Goal: Information Seeking & Learning: Learn about a topic

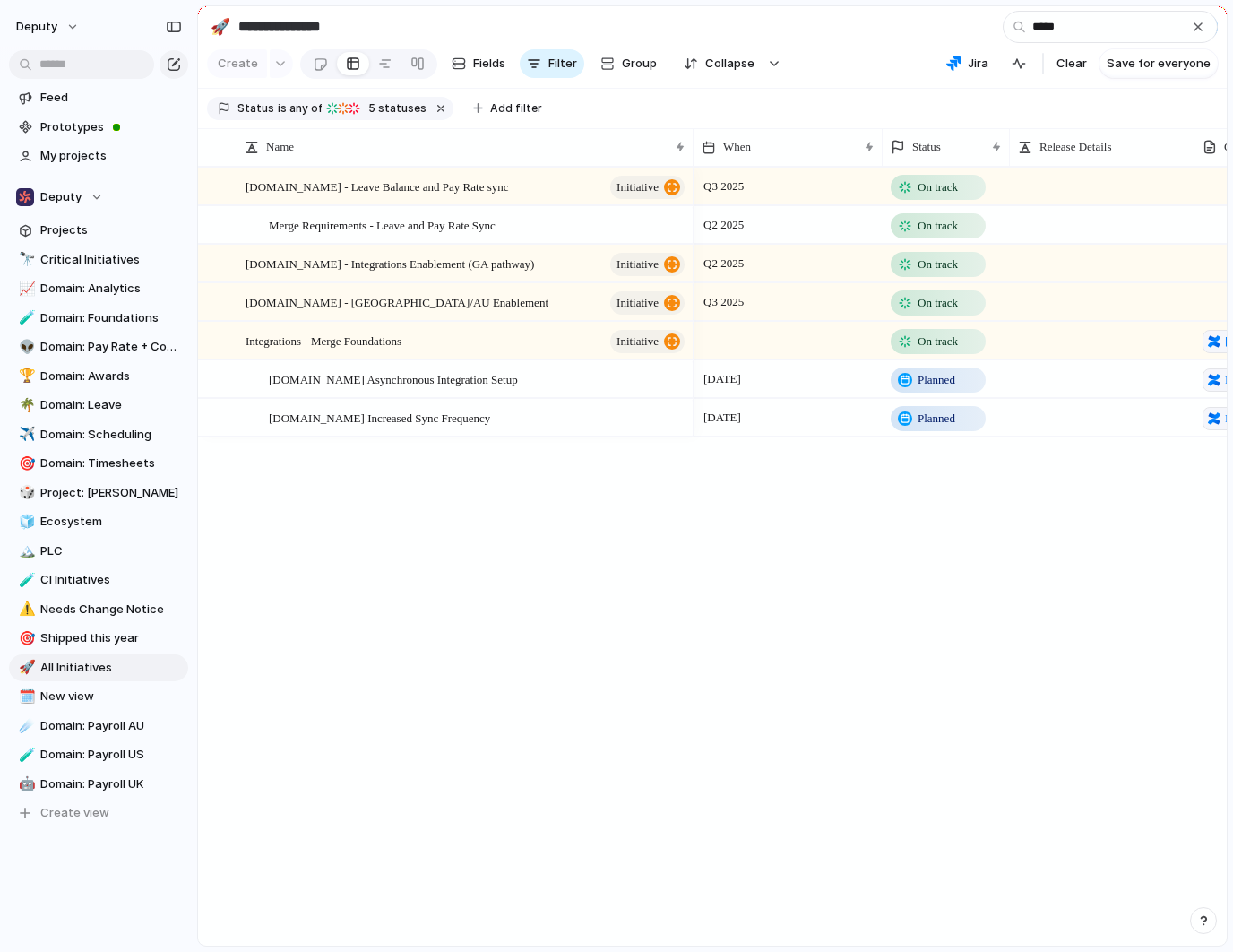
type input "*****"
click at [463, 188] on span "[DOMAIN_NAME] - Leave Balance and Pay Rate sync" at bounding box center [378, 186] width 264 height 21
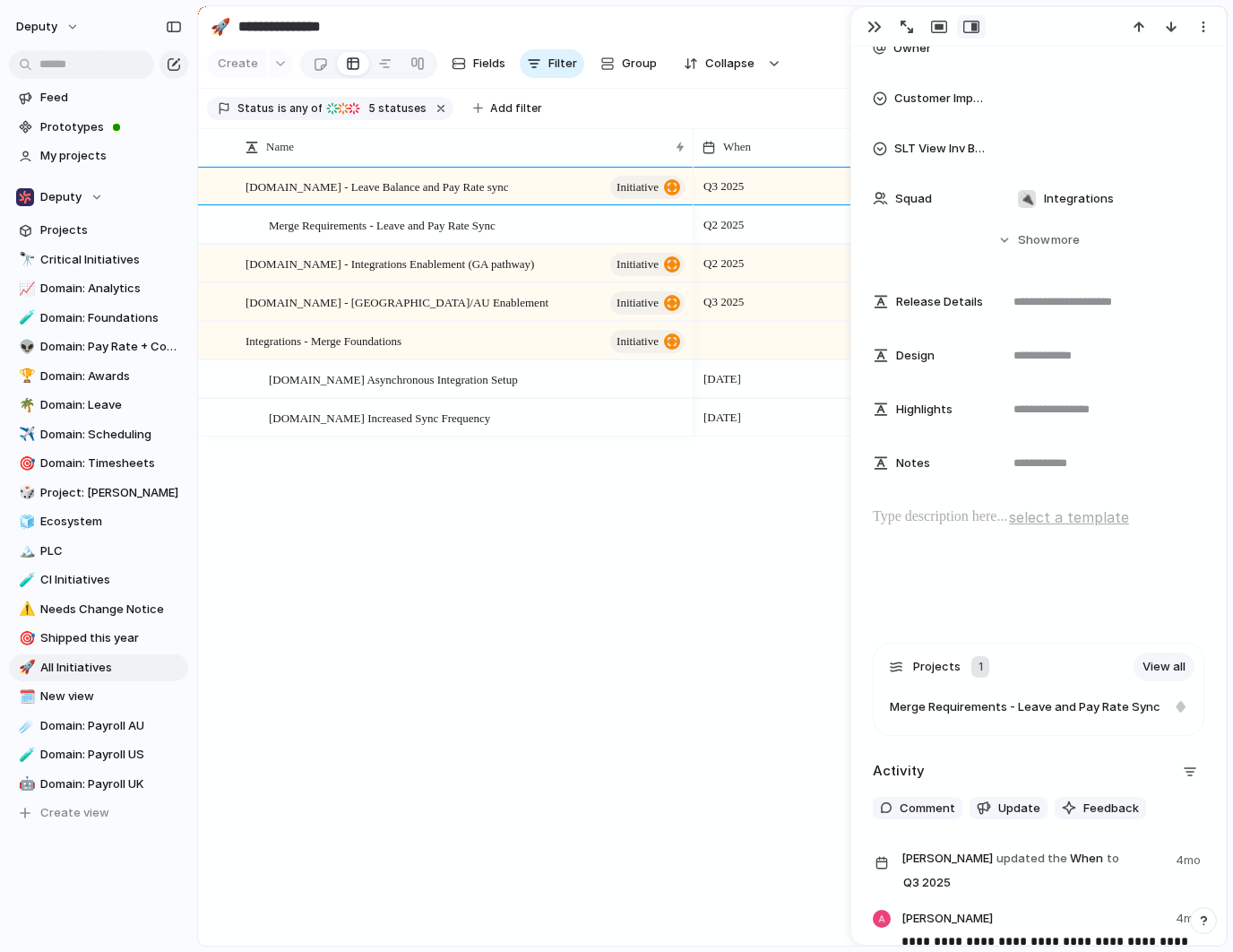
scroll to position [688, 0]
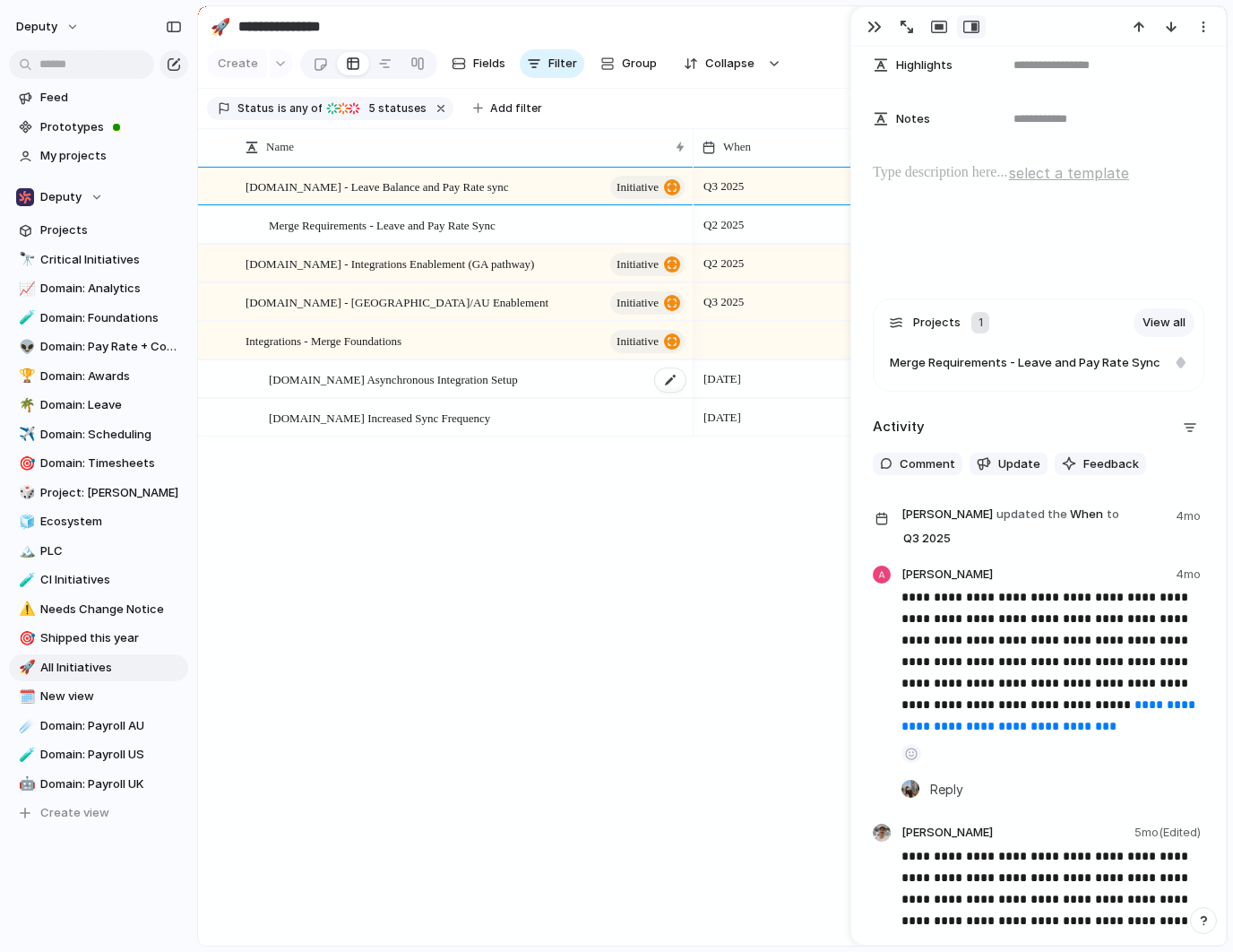
drag, startPoint x: 463, startPoint y: 557, endPoint x: 451, endPoint y: 389, distance: 168.4
click at [463, 548] on div "[DOMAIN_NAME] - Leave Balance and Pay Rate sync initiative Merge Requirements -…" at bounding box center [712, 557] width 1029 height 779
click at [408, 223] on span "Merge Requirements - Leave and Pay Rate Sync" at bounding box center [382, 224] width 227 height 21
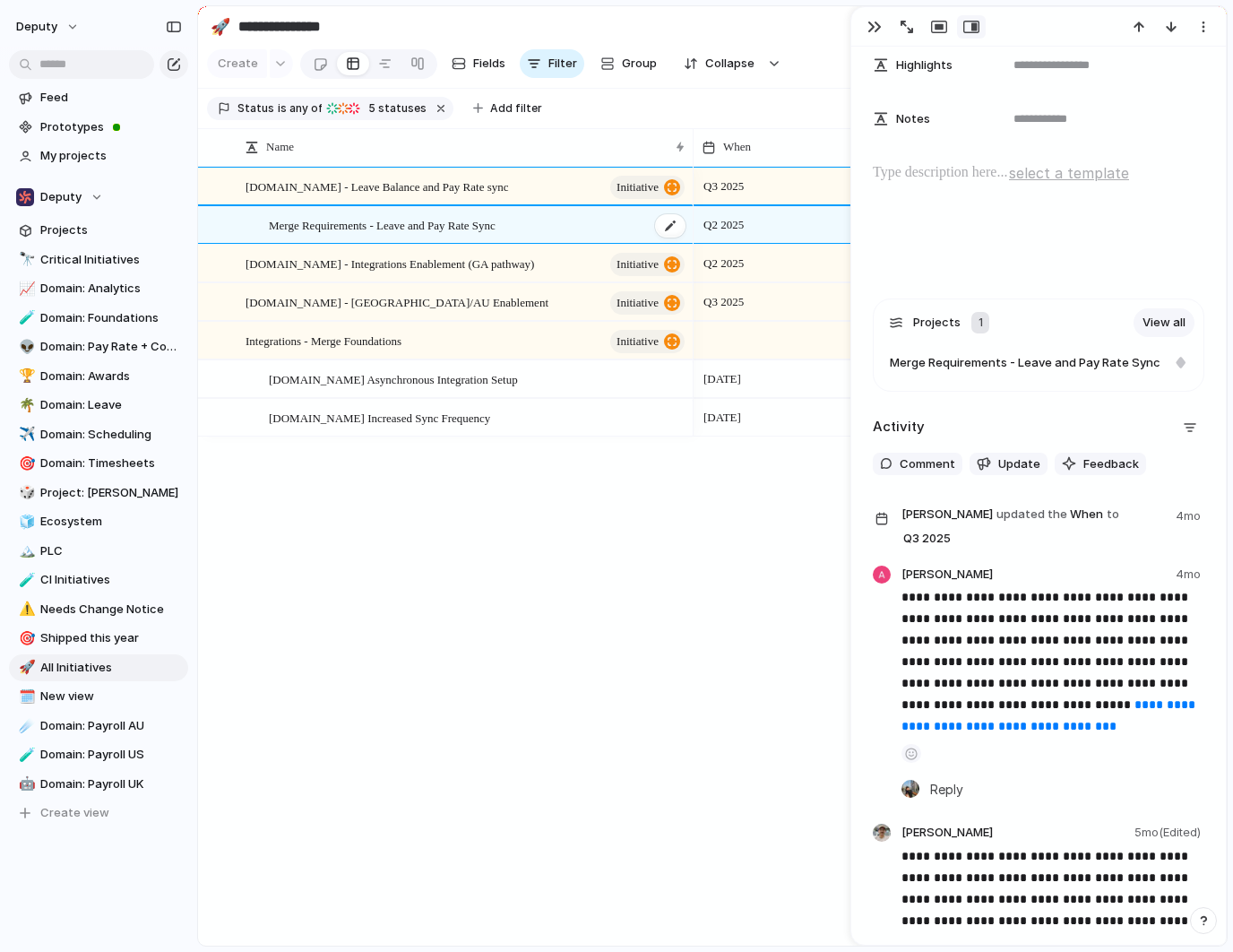
type textarea "**********"
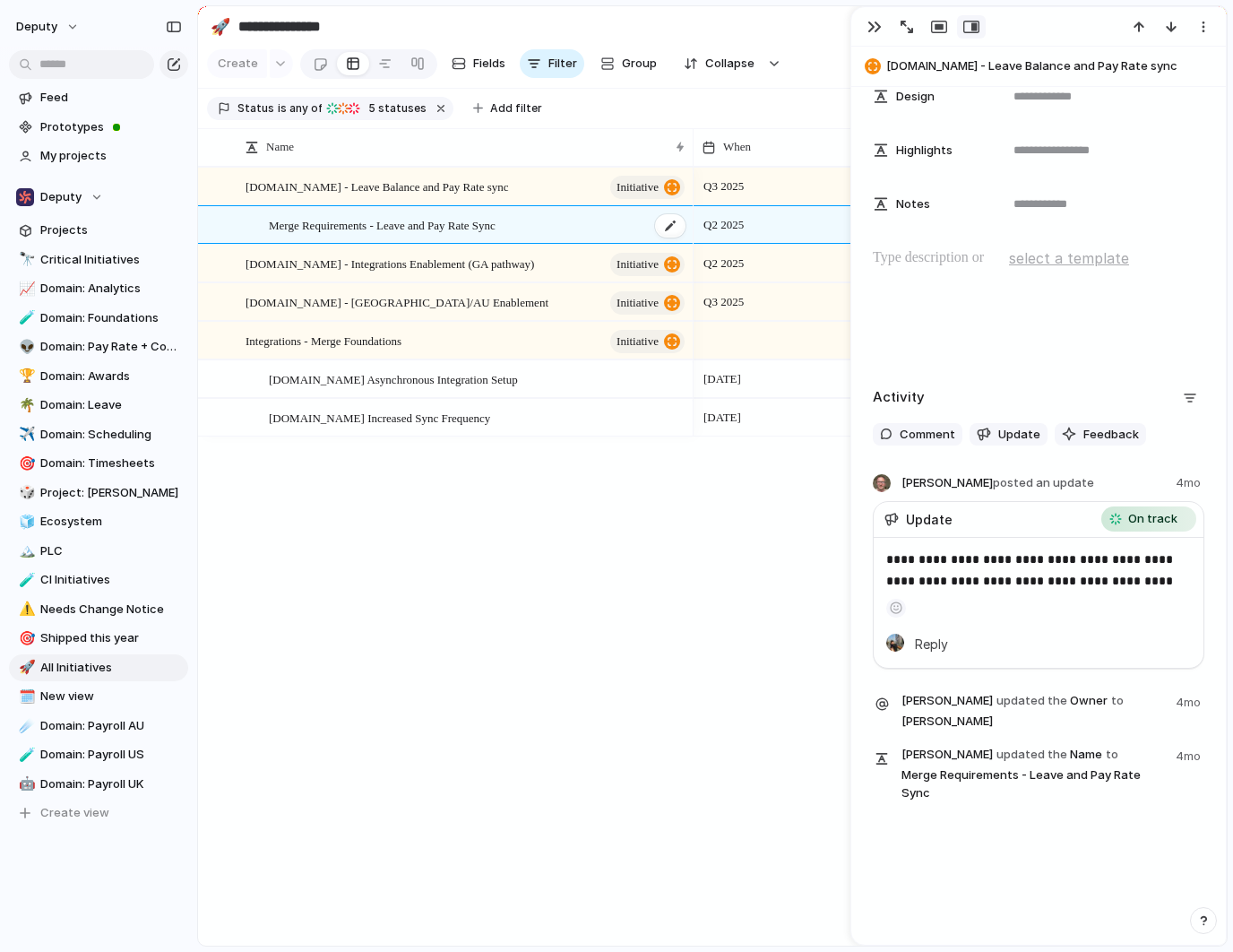
scroll to position [608, 0]
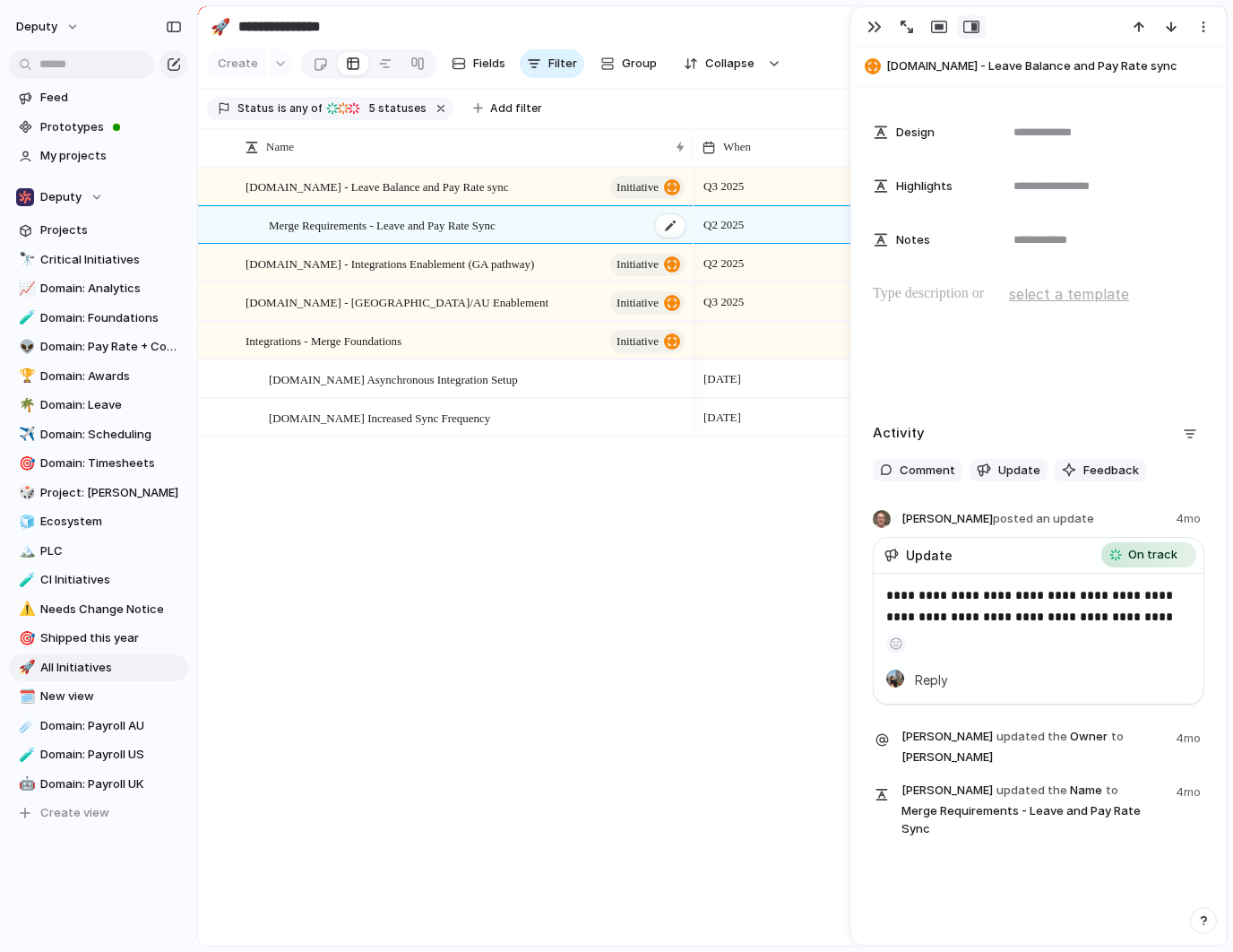
click at [435, 224] on span "Merge Requirements - Leave and Pay Rate Sync" at bounding box center [382, 224] width 227 height 21
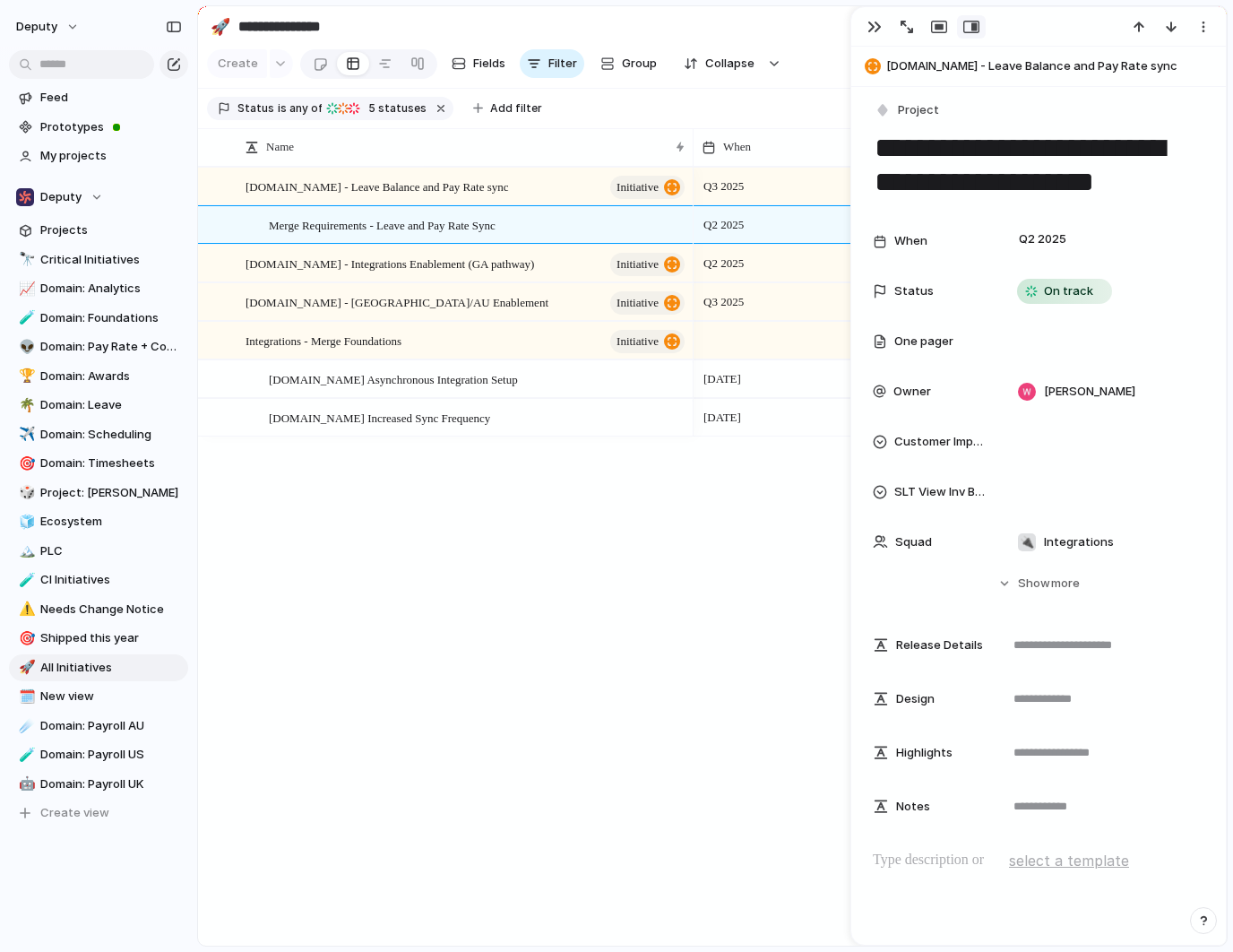
scroll to position [0, 0]
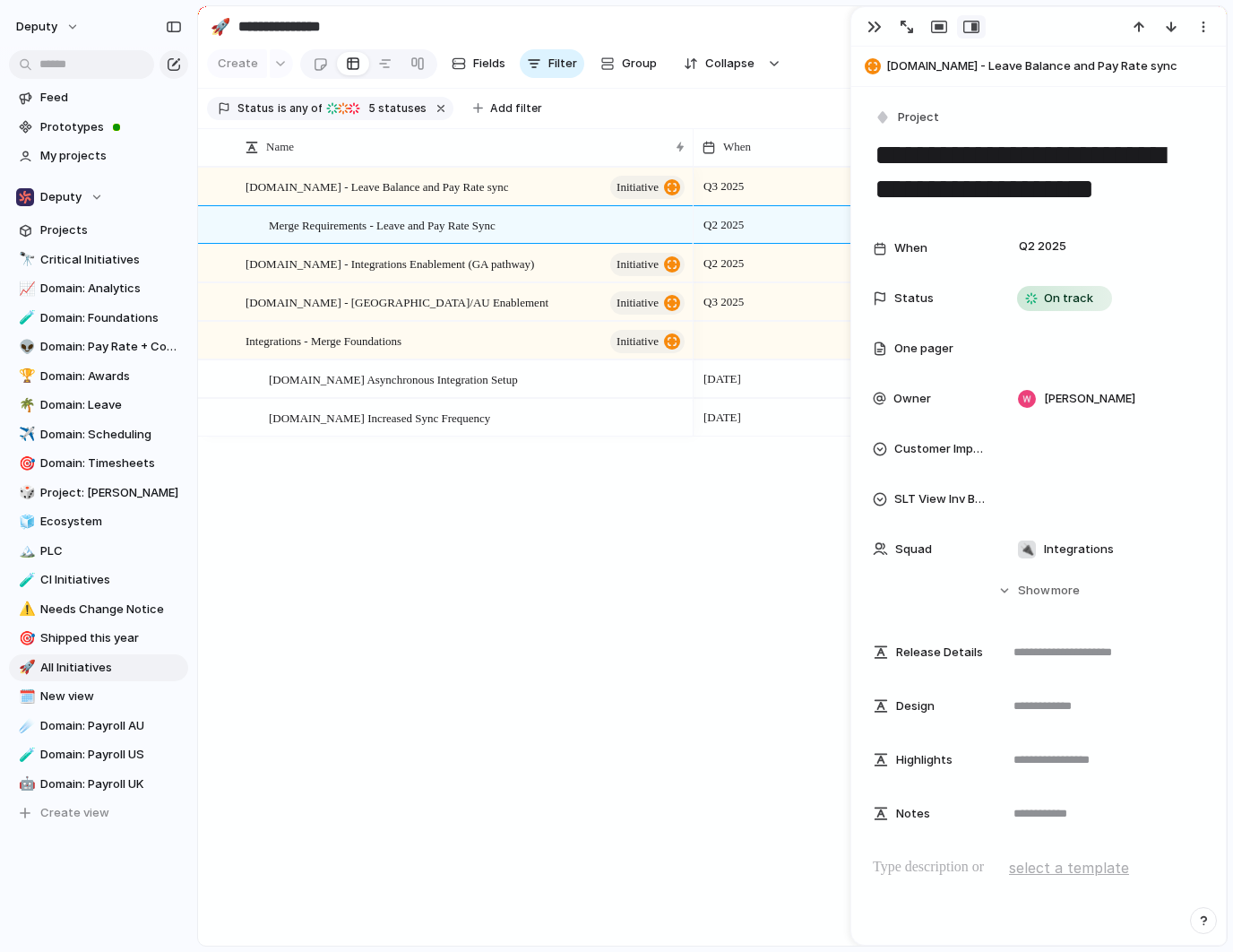
click at [558, 721] on div "[DOMAIN_NAME] - Leave Balance and Pay Rate sync initiative Merge Requirements -…" at bounding box center [712, 557] width 1029 height 779
